Goal: Task Accomplishment & Management: Use online tool/utility

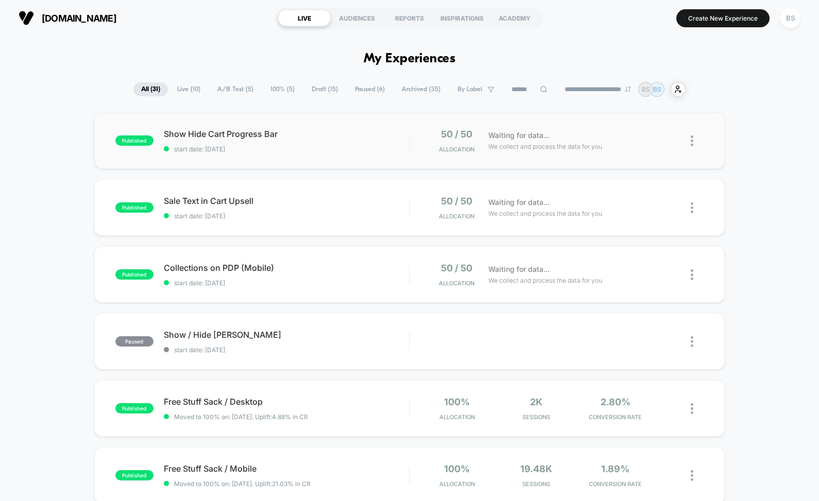
click at [246, 156] on div "published Show Hide Cart Progress Bar start date: [DATE] 50 / 50 Allocation Wai…" at bounding box center [409, 140] width 631 height 57
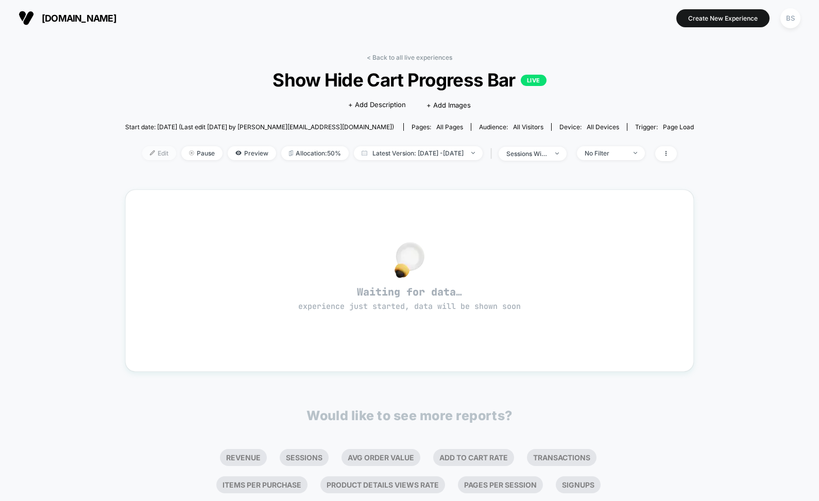
click at [147, 149] on span "Edit" at bounding box center [159, 153] width 34 height 14
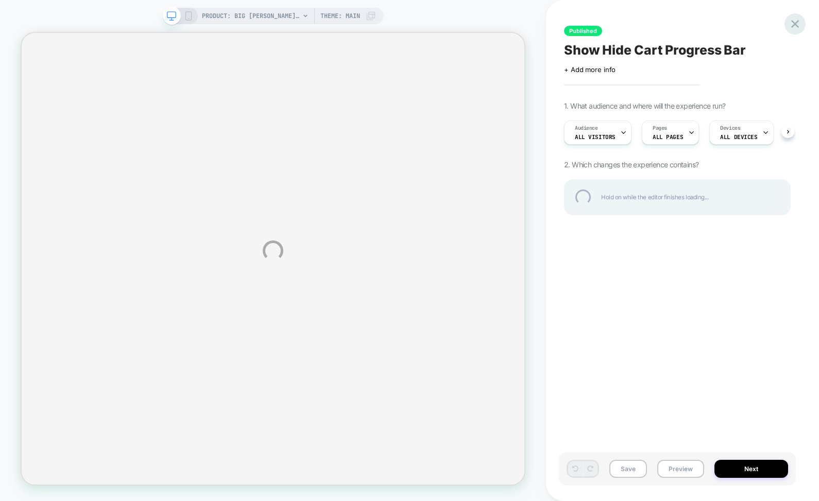
click at [793, 24] on div at bounding box center [795, 23] width 21 height 21
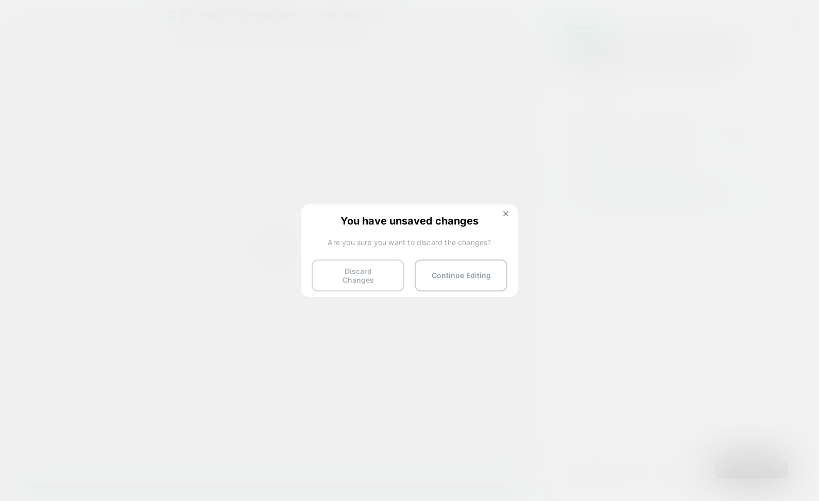
click at [374, 279] on button "Discard Changes" at bounding box center [358, 276] width 93 height 32
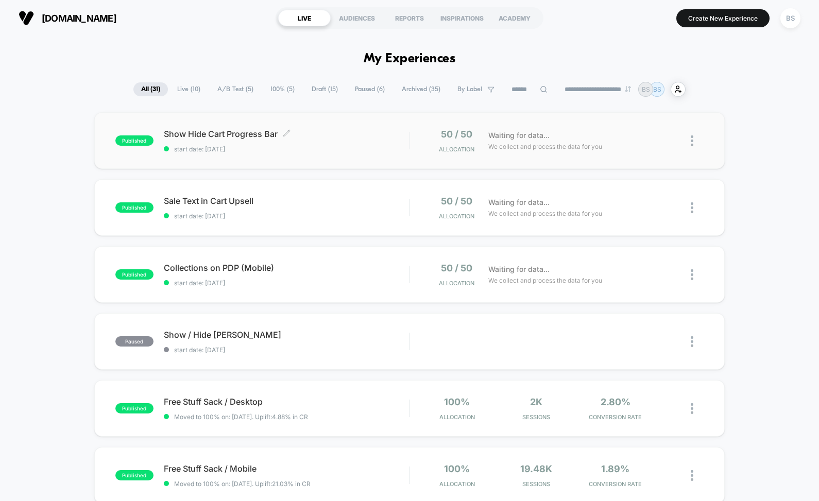
click at [276, 152] on span "start date: [DATE]" at bounding box center [286, 149] width 245 height 8
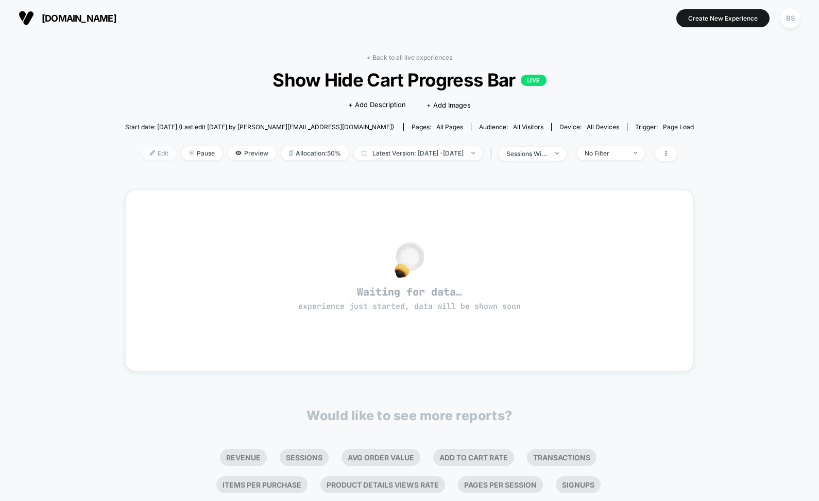
click at [142, 154] on span "Edit" at bounding box center [159, 153] width 34 height 14
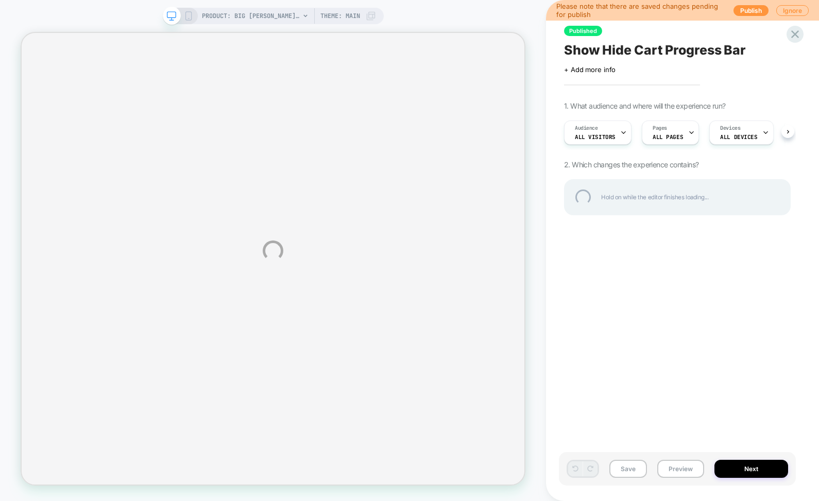
click at [750, 11] on div "PRODUCT: Big Beachy™ Blanket PRODUCT: Big Beachy™ Blanket Theme: MAIN Please no…" at bounding box center [409, 250] width 819 height 501
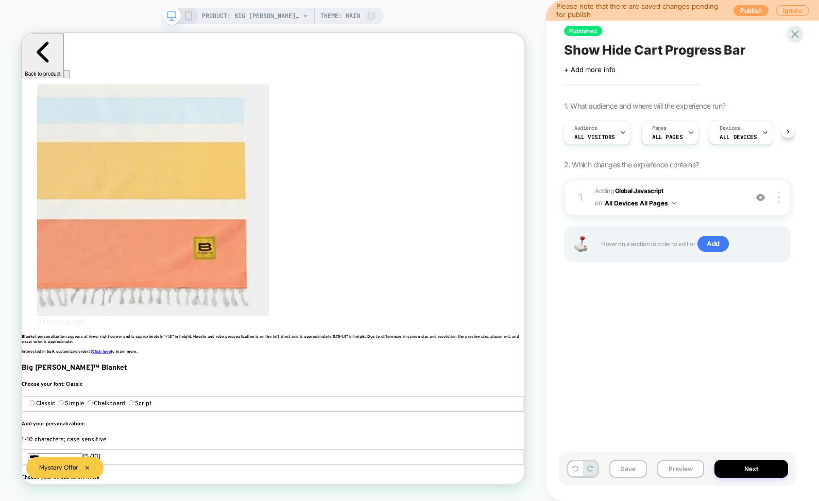
click at [751, 9] on button "Publish" at bounding box center [751, 10] width 35 height 11
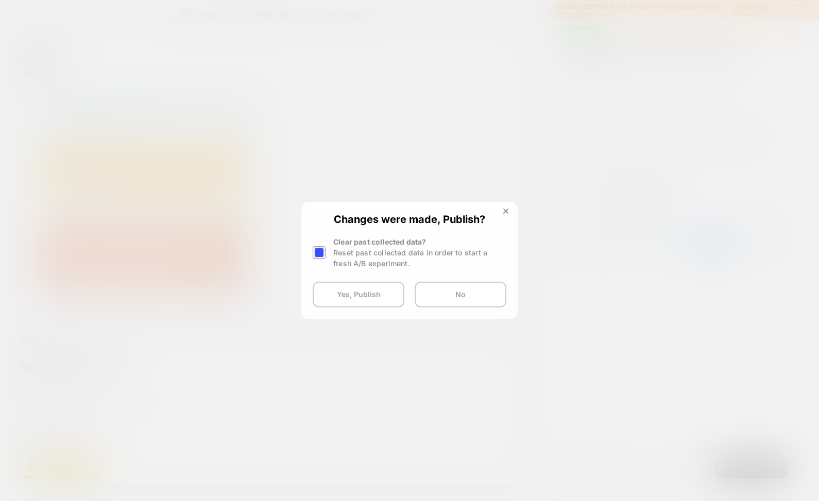
scroll to position [0, 638]
click at [364, 303] on button "Yes, Publish" at bounding box center [359, 295] width 92 height 26
